Goal: Register for event/course

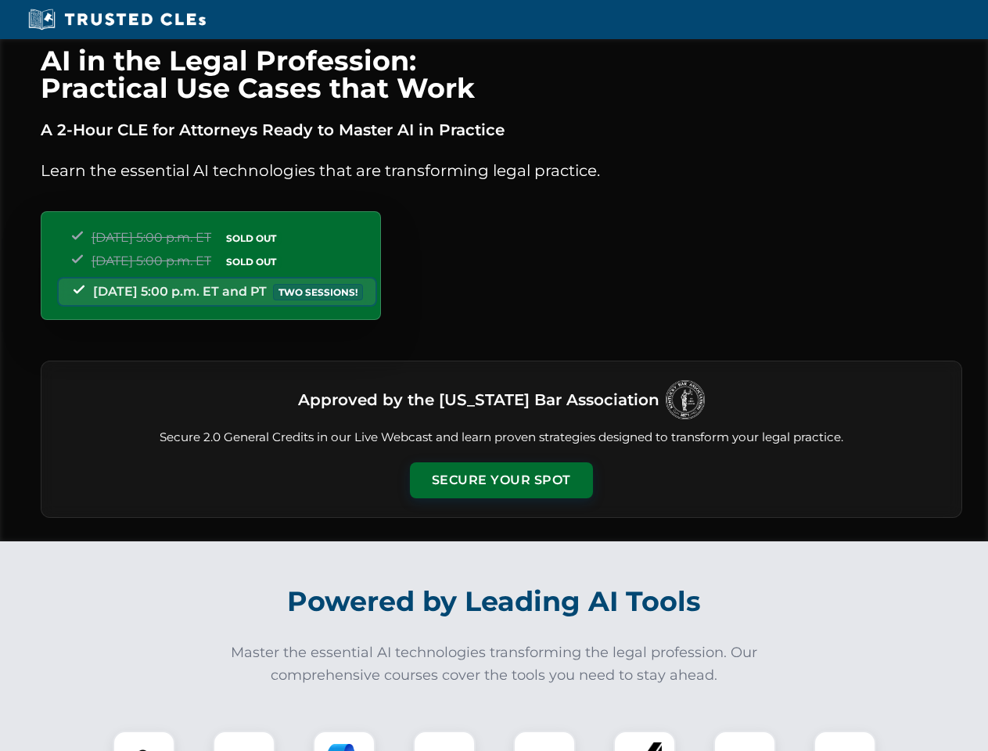
click at [501, 480] on button "Secure Your Spot" at bounding box center [501, 480] width 183 height 36
click at [144, 741] on img at bounding box center [143, 761] width 45 height 45
